Goal: Information Seeking & Learning: Learn about a topic

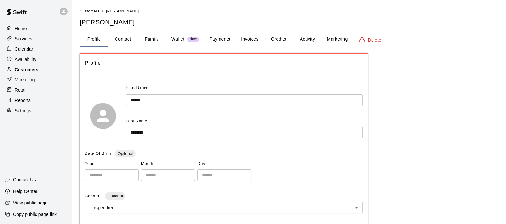
click at [31, 71] on p "Customers" at bounding box center [27, 69] width 24 height 6
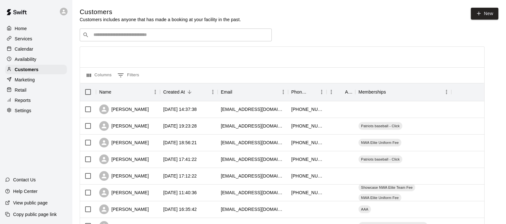
click at [101, 37] on input "Search customers by name or email" at bounding box center [180, 35] width 177 height 6
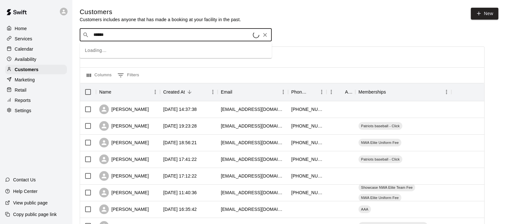
type input "*******"
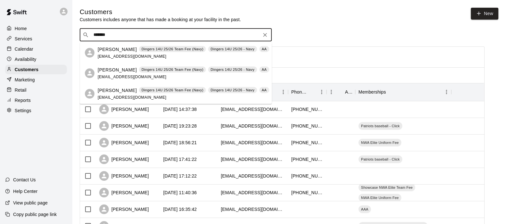
click at [110, 71] on p "AJ Packard" at bounding box center [117, 69] width 39 height 7
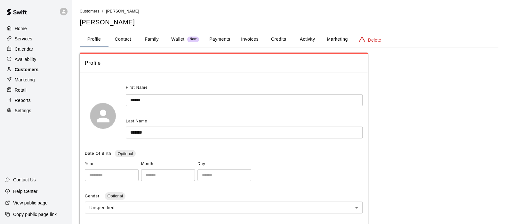
click at [29, 69] on p "Customers" at bounding box center [27, 69] width 24 height 6
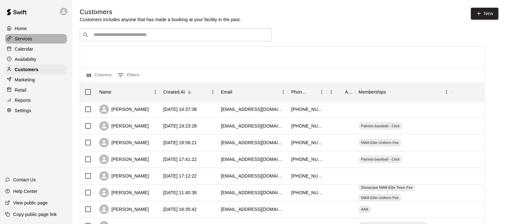
click at [24, 38] on p "Services" at bounding box center [24, 39] width 18 height 6
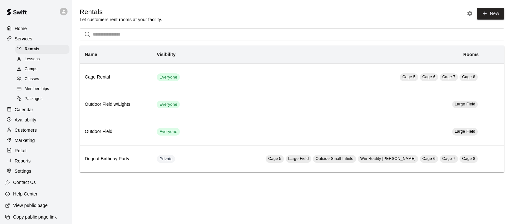
click at [37, 90] on span "Memberships" at bounding box center [37, 89] width 24 height 6
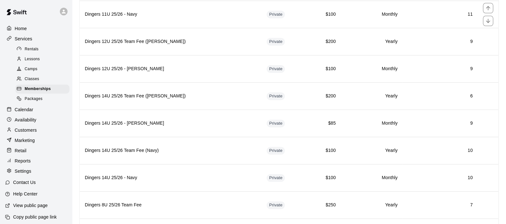
scroll to position [1043, 0]
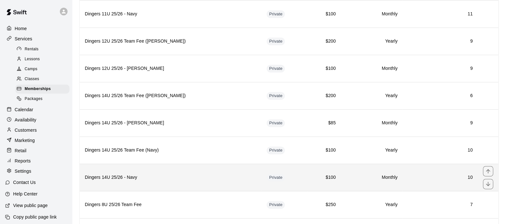
click at [189, 174] on h6 "Dingers 14U 25/26 - Navy" at bounding box center [171, 177] width 172 height 7
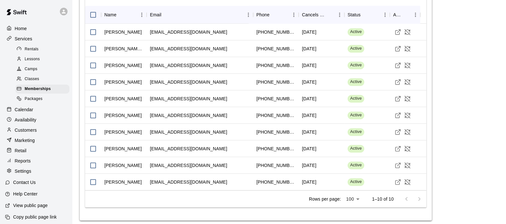
scroll to position [496, 0]
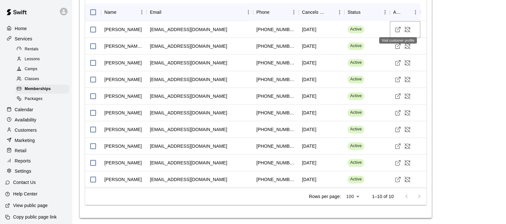
click at [398, 28] on line "Visit customer profile" at bounding box center [399, 28] width 3 height 3
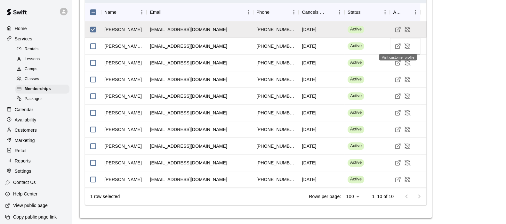
click at [399, 44] on line "Visit customer profile" at bounding box center [399, 45] width 3 height 3
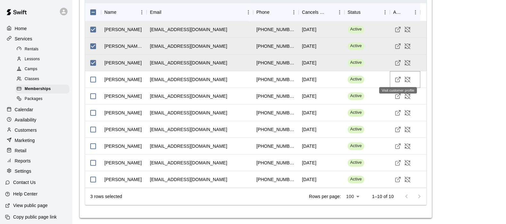
click at [398, 77] on line "Visit customer profile" at bounding box center [399, 78] width 3 height 3
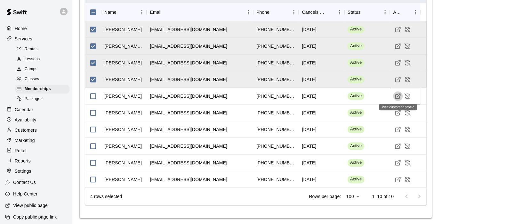
click at [397, 94] on icon "Visit customer profile" at bounding box center [398, 96] width 6 height 6
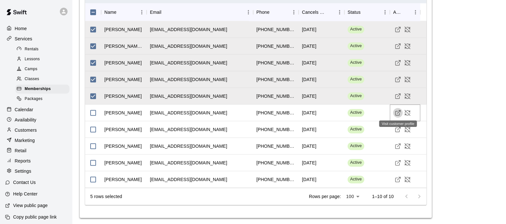
click at [397, 110] on icon "Visit customer profile" at bounding box center [398, 112] width 6 height 6
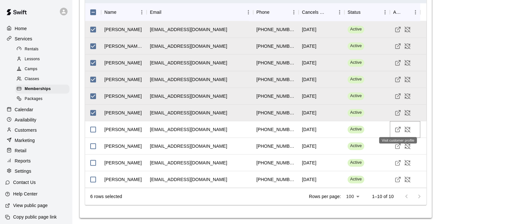
click at [397, 127] on icon "Visit customer profile" at bounding box center [398, 129] width 6 height 6
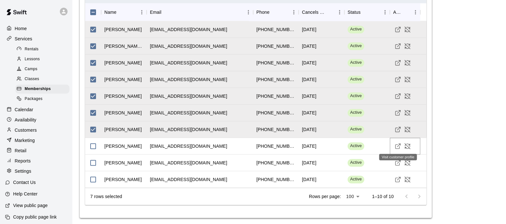
click at [398, 145] on icon "Visit customer profile" at bounding box center [398, 146] width 6 height 6
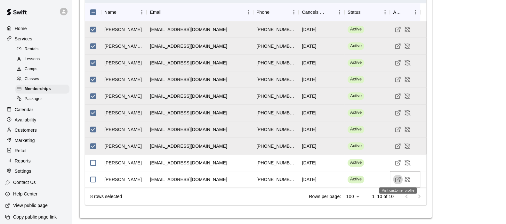
click at [397, 176] on icon "Visit customer profile" at bounding box center [398, 179] width 6 height 6
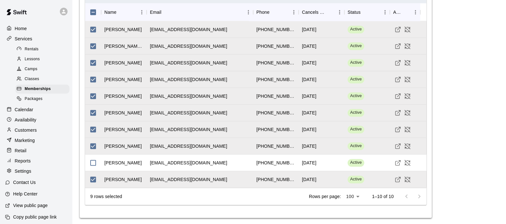
click at [26, 133] on p "Customers" at bounding box center [26, 130] width 22 height 6
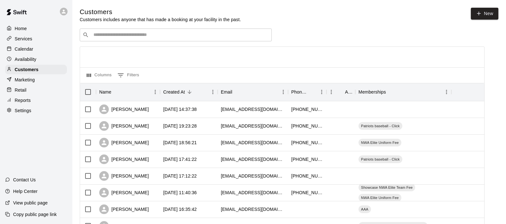
click at [96, 30] on div "​ ​" at bounding box center [176, 34] width 192 height 13
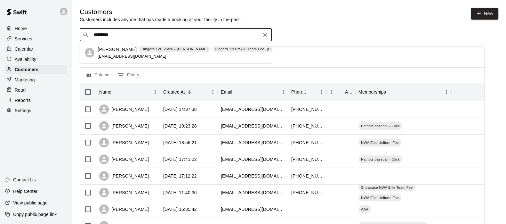
type input "**********"
click at [107, 50] on p "Cade Ackerman" at bounding box center [117, 49] width 39 height 7
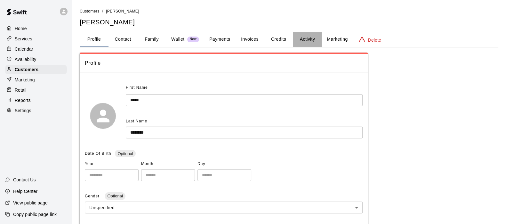
click at [303, 37] on button "Activity" at bounding box center [307, 39] width 29 height 15
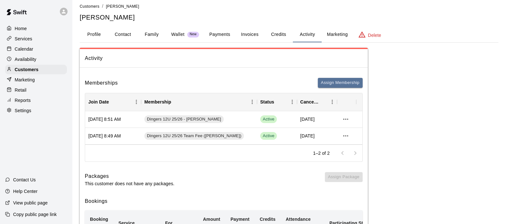
scroll to position [5, 0]
click at [213, 35] on button "Payments" at bounding box center [219, 34] width 31 height 15
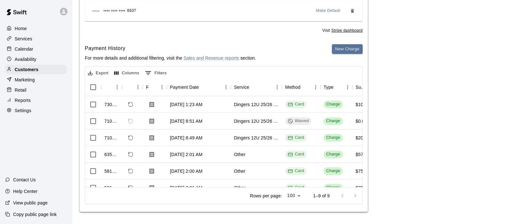
scroll to position [0, 0]
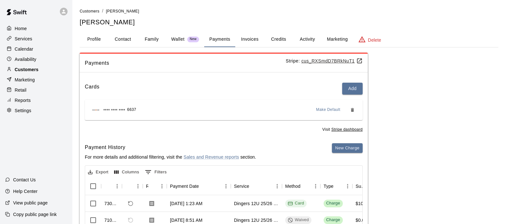
click at [22, 72] on p "Customers" at bounding box center [27, 69] width 24 height 6
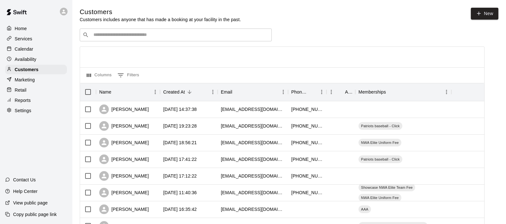
click at [101, 38] on input "Search customers by name or email" at bounding box center [180, 35] width 177 height 6
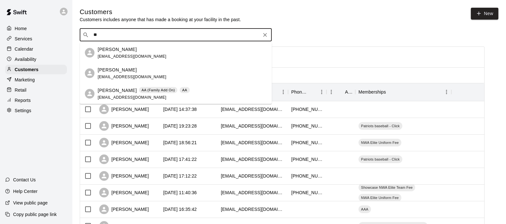
type input "*"
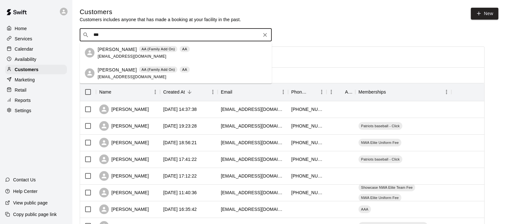
type input "****"
click at [132, 68] on p "Trevor Huddleston" at bounding box center [117, 69] width 39 height 7
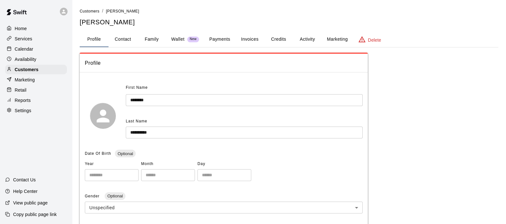
click at [312, 41] on button "Activity" at bounding box center [307, 39] width 29 height 15
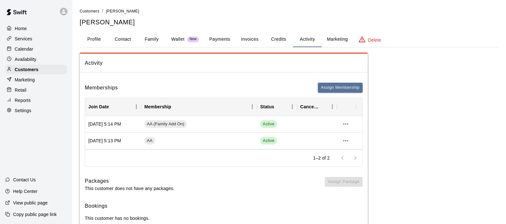
click at [150, 40] on button "Family" at bounding box center [151, 39] width 29 height 15
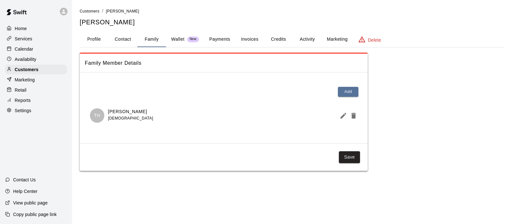
click at [91, 35] on button "Profile" at bounding box center [94, 39] width 29 height 15
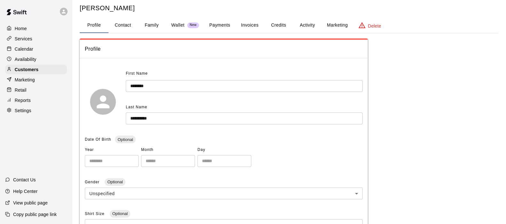
scroll to position [14, 0]
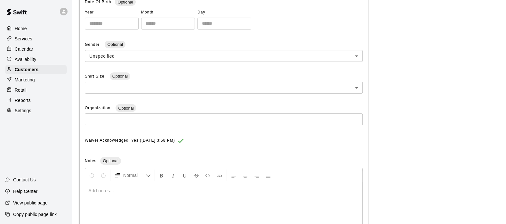
scroll to position [152, 0]
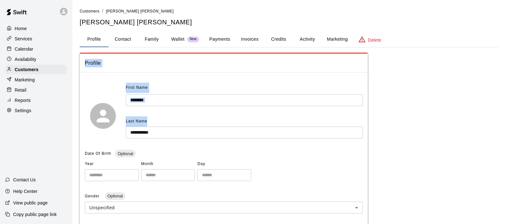
click at [284, 107] on div "**********" at bounding box center [289, 211] width 419 height 407
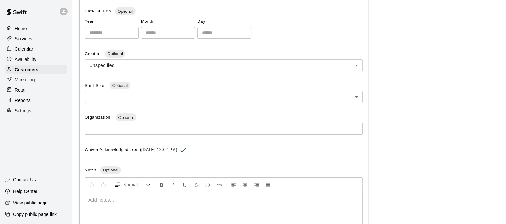
scroll to position [142, 0]
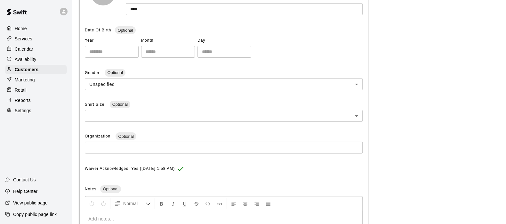
scroll to position [124, 0]
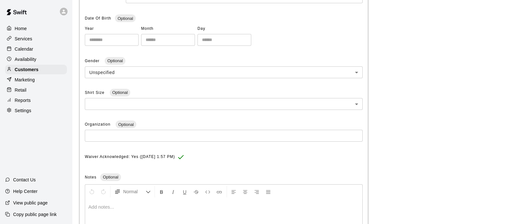
scroll to position [136, 0]
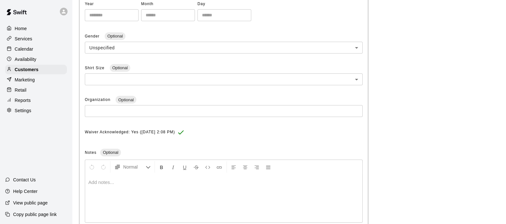
scroll to position [164, 0]
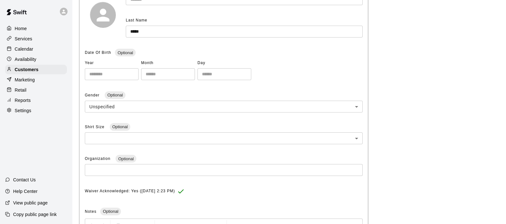
scroll to position [102, 0]
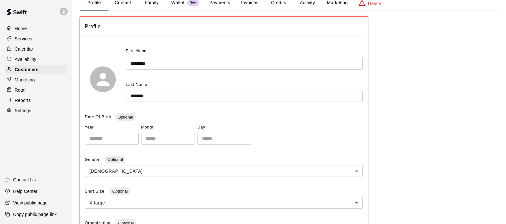
scroll to position [36, 0]
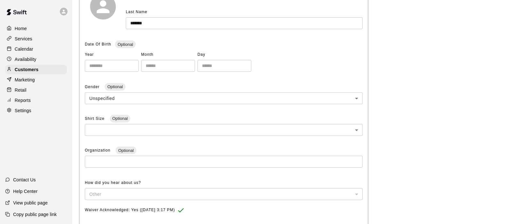
scroll to position [131, 0]
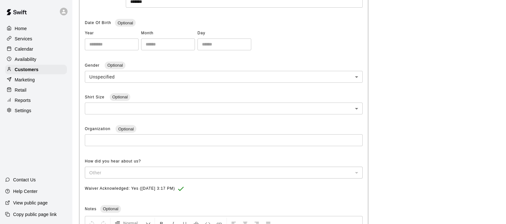
click at [20, 40] on p "Services" at bounding box center [24, 39] width 18 height 6
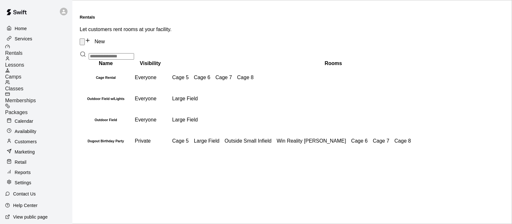
click at [36, 98] on span "Memberships" at bounding box center [20, 100] width 31 height 5
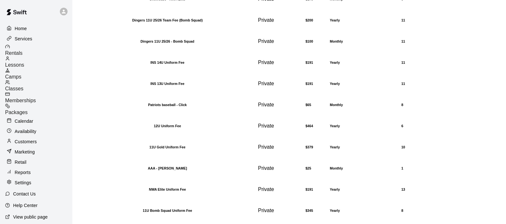
scroll to position [1084, 0]
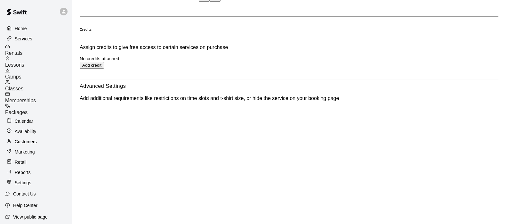
scroll to position [479, 0]
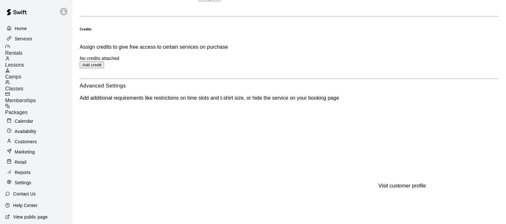
click at [51, 93] on div "Memberships" at bounding box center [38, 98] width 67 height 12
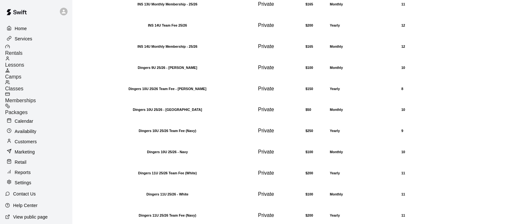
scroll to position [616, 0]
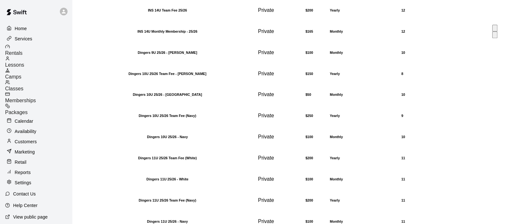
click at [170, 42] on th "INS 14U Monthly Membership - 25/26" at bounding box center [167, 31] width 174 height 20
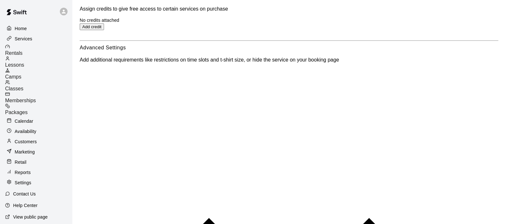
scroll to position [517, 0]
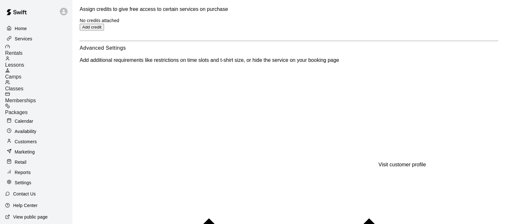
click at [36, 98] on span "Memberships" at bounding box center [20, 100] width 31 height 5
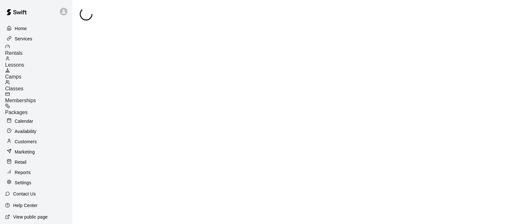
scroll to position [10, 0]
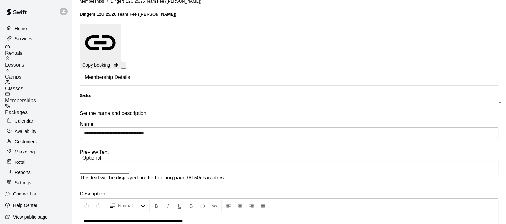
click at [36, 98] on span "Memberships" at bounding box center [20, 100] width 31 height 5
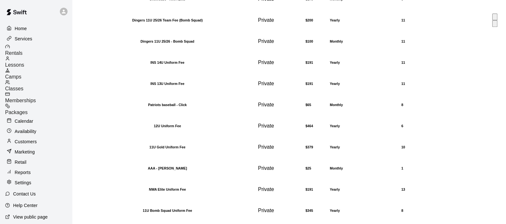
scroll to position [1151, 0]
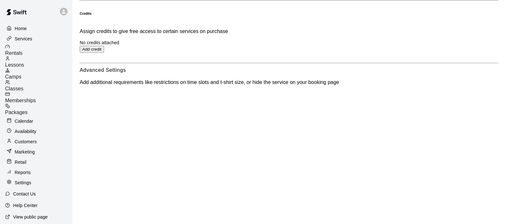
scroll to position [456, 0]
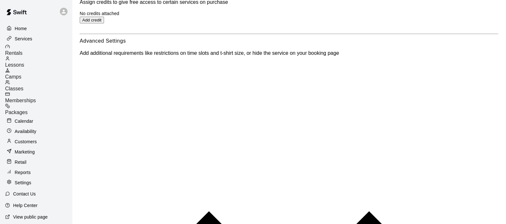
scroll to position [485, 0]
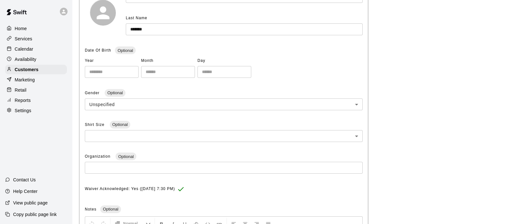
scroll to position [103, 0]
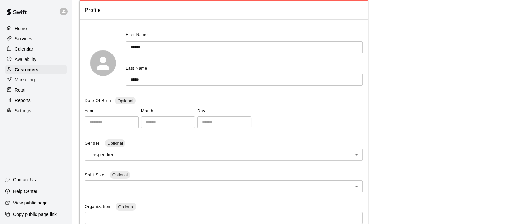
scroll to position [52, 0]
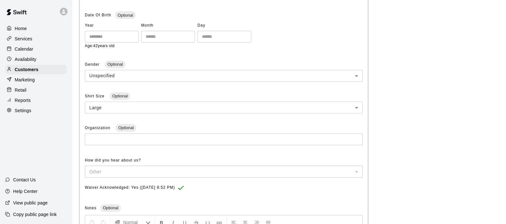
scroll to position [142, 0]
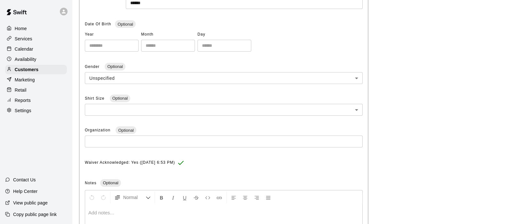
scroll to position [129, 0]
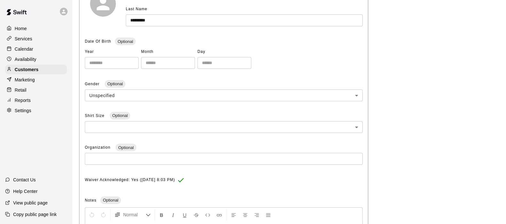
scroll to position [113, 0]
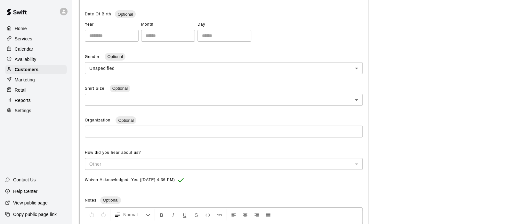
scroll to position [140, 0]
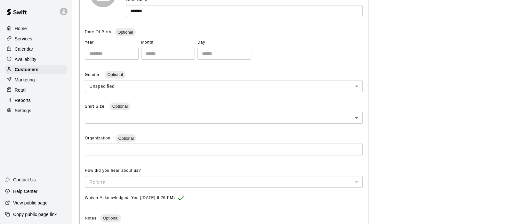
scroll to position [122, 0]
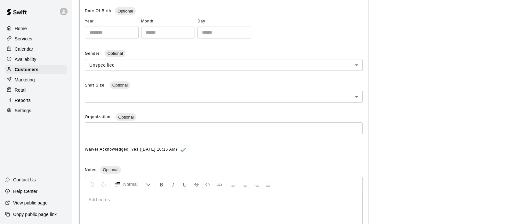
scroll to position [143, 0]
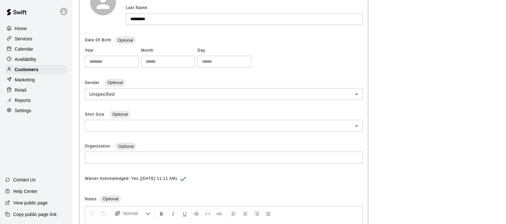
scroll to position [115, 0]
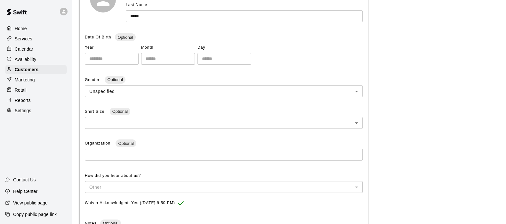
scroll to position [117, 0]
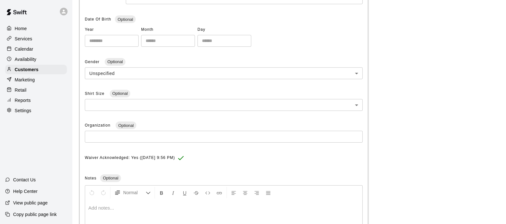
scroll to position [134, 0]
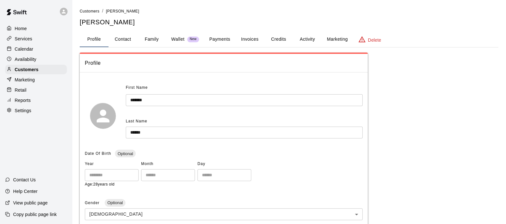
click at [397, 41] on div "Profile Contact Family Wallet New Payments Invoices Credits Activity Marketing …" at bounding box center [289, 39] width 419 height 15
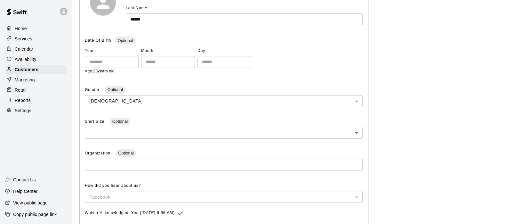
scroll to position [113, 0]
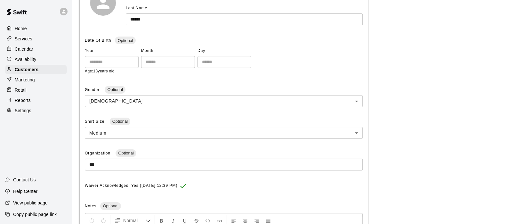
scroll to position [114, 0]
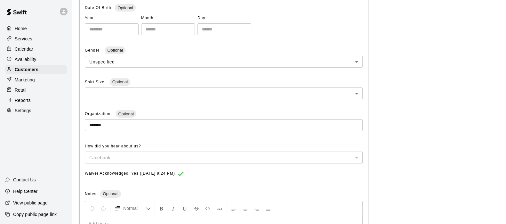
scroll to position [146, 0]
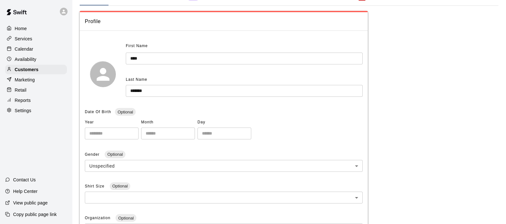
scroll to position [41, 0]
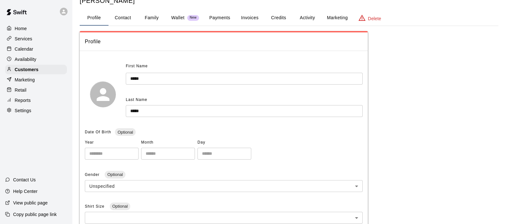
scroll to position [21, 0]
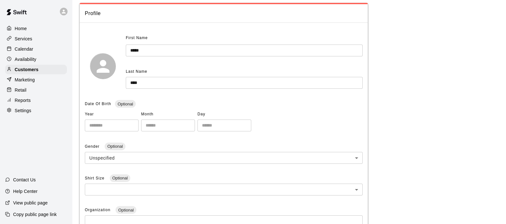
scroll to position [50, 0]
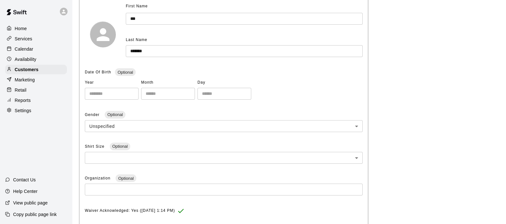
scroll to position [81, 0]
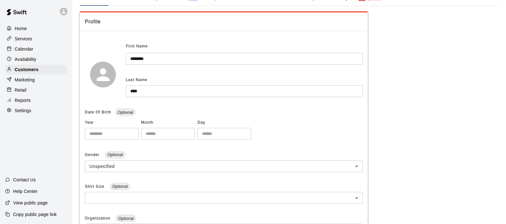
scroll to position [41, 0]
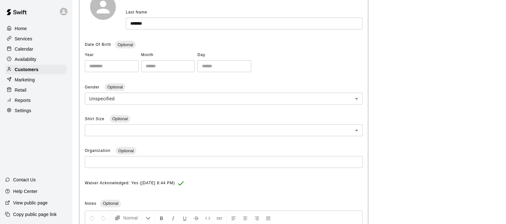
scroll to position [109, 0]
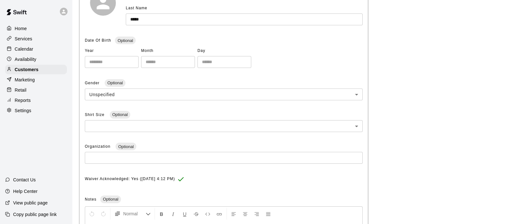
scroll to position [113, 0]
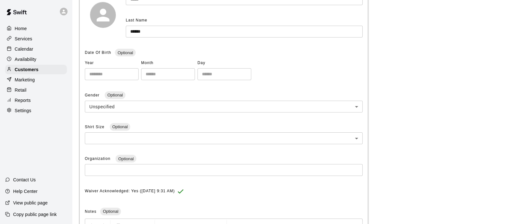
scroll to position [101, 0]
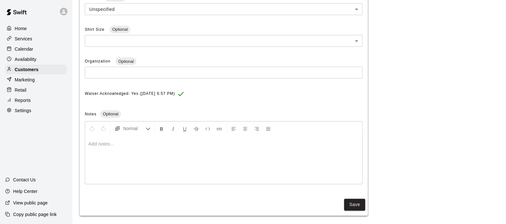
scroll to position [198, 0]
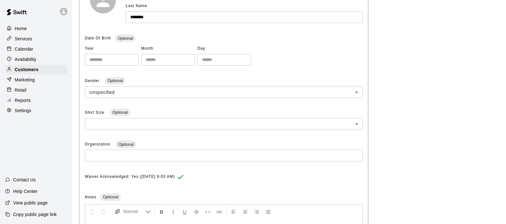
scroll to position [116, 0]
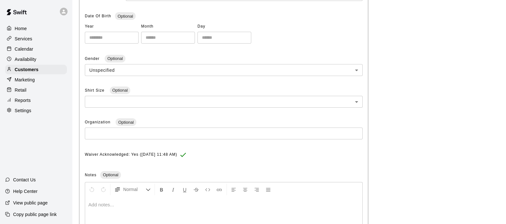
scroll to position [137, 0]
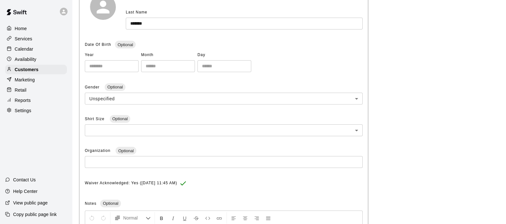
scroll to position [109, 0]
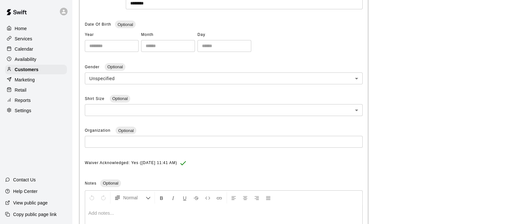
scroll to position [129, 0]
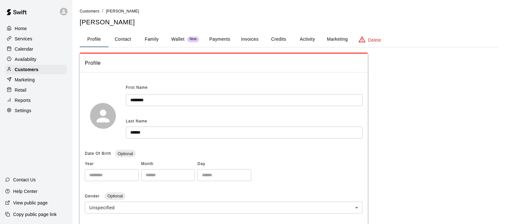
click at [152, 39] on button "Family" at bounding box center [151, 39] width 29 height 15
drag, startPoint x: 384, startPoint y: 153, endPoint x: 338, endPoint y: 126, distance: 53.6
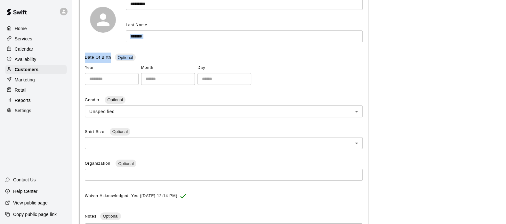
scroll to position [105, 0]
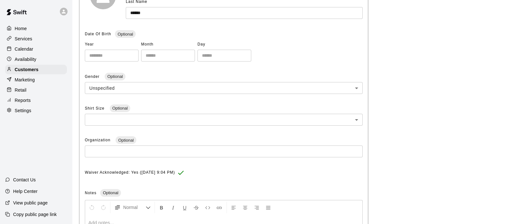
scroll to position [120, 0]
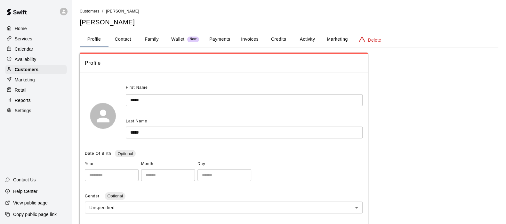
click at [154, 37] on button "Family" at bounding box center [151, 39] width 29 height 15
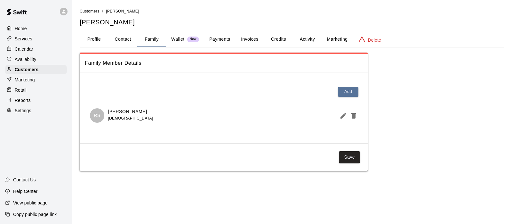
click at [93, 38] on button "Profile" at bounding box center [94, 39] width 29 height 15
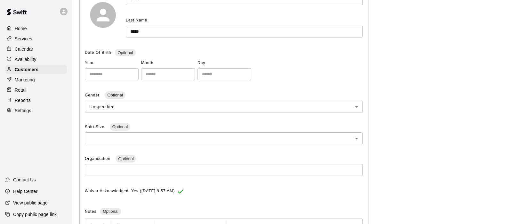
scroll to position [101, 0]
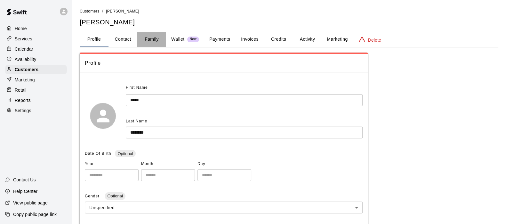
click at [149, 37] on button "Family" at bounding box center [151, 39] width 29 height 15
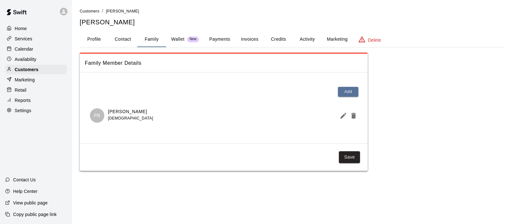
click at [99, 43] on button "Profile" at bounding box center [94, 39] width 29 height 15
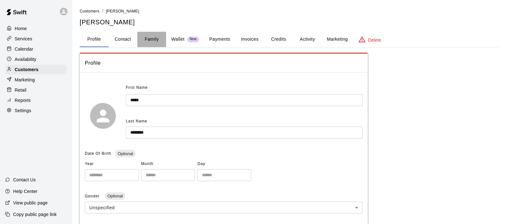
click at [150, 36] on button "Family" at bounding box center [151, 39] width 29 height 15
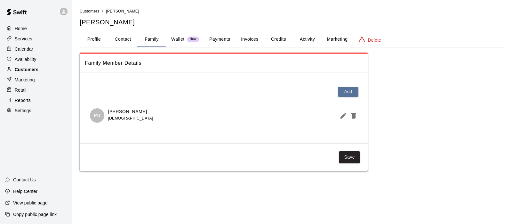
click at [29, 70] on p "Customers" at bounding box center [27, 69] width 24 height 6
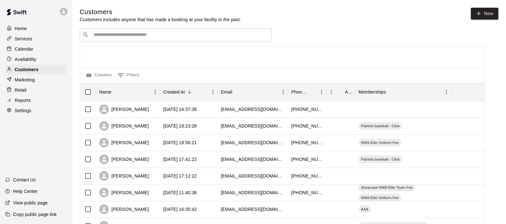
click at [113, 36] on input "Search customers by name or email" at bounding box center [180, 35] width 177 height 6
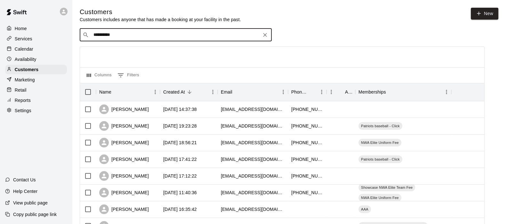
type input "**********"
click at [110, 45] on div "[PERSON_NAME] AAA [EMAIL_ADDRESS][DOMAIN_NAME]" at bounding box center [176, 53] width 192 height 20
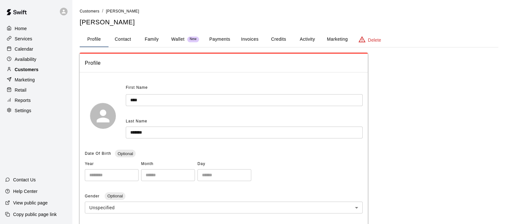
click at [45, 72] on div "Customers" at bounding box center [36, 70] width 62 height 10
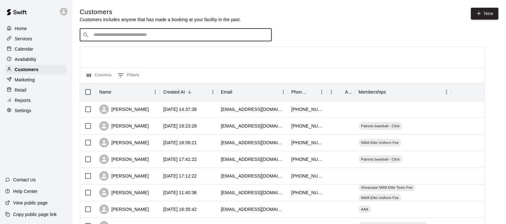
click at [102, 36] on input "Search customers by name or email" at bounding box center [180, 35] width 177 height 6
type input "****"
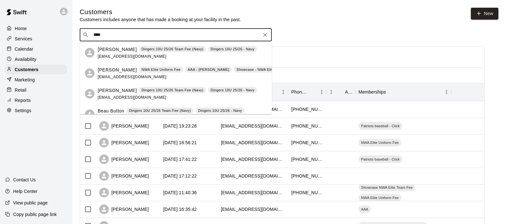
click at [120, 69] on p "[PERSON_NAME]" at bounding box center [117, 69] width 39 height 7
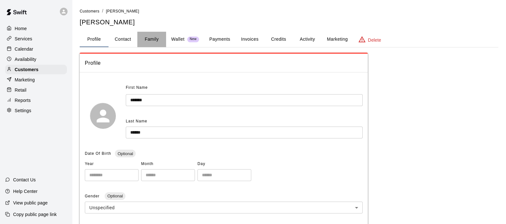
click at [155, 42] on button "Family" at bounding box center [151, 39] width 29 height 15
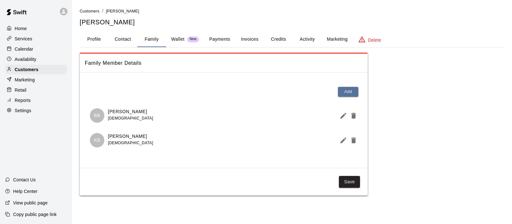
click at [90, 39] on button "Profile" at bounding box center [94, 39] width 29 height 15
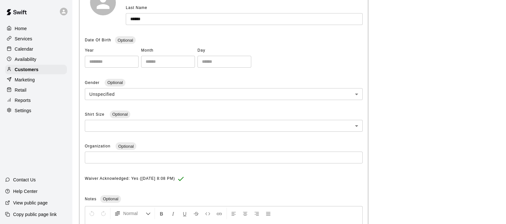
scroll to position [115, 0]
click at [48, 73] on div "Customers" at bounding box center [36, 70] width 62 height 10
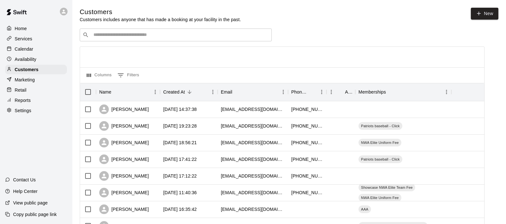
click at [109, 38] on input "Search customers by name or email" at bounding box center [180, 35] width 177 height 6
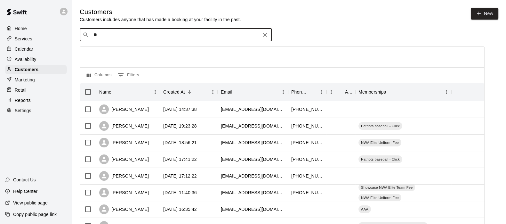
click at [109, 38] on input "**" at bounding box center [176, 35] width 168 height 6
type input "*****"
click at [109, 46] on p "[PERSON_NAME]" at bounding box center [117, 49] width 39 height 7
